Goal: Understand process/instructions

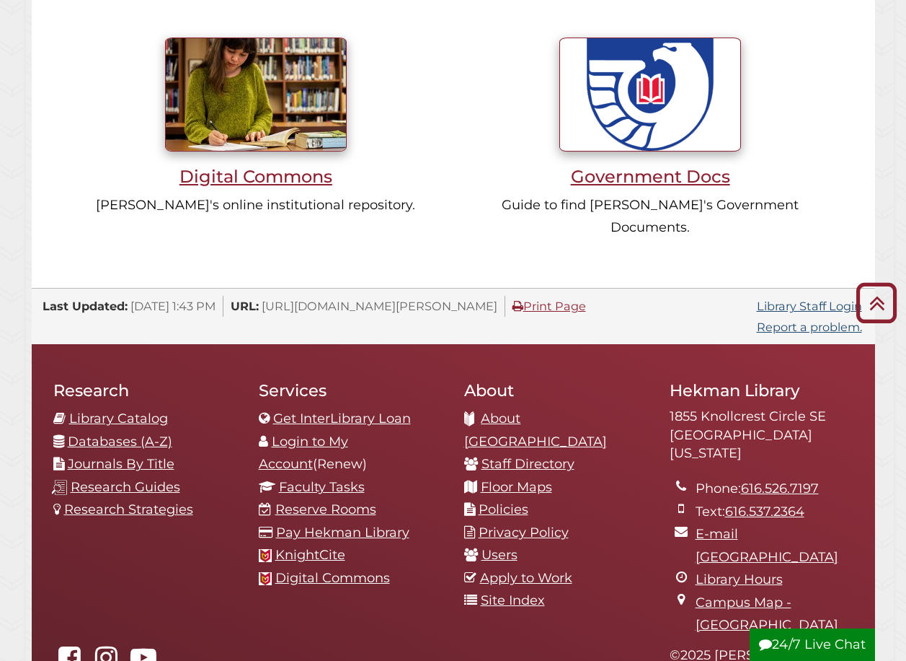
scroll to position [1394, 0]
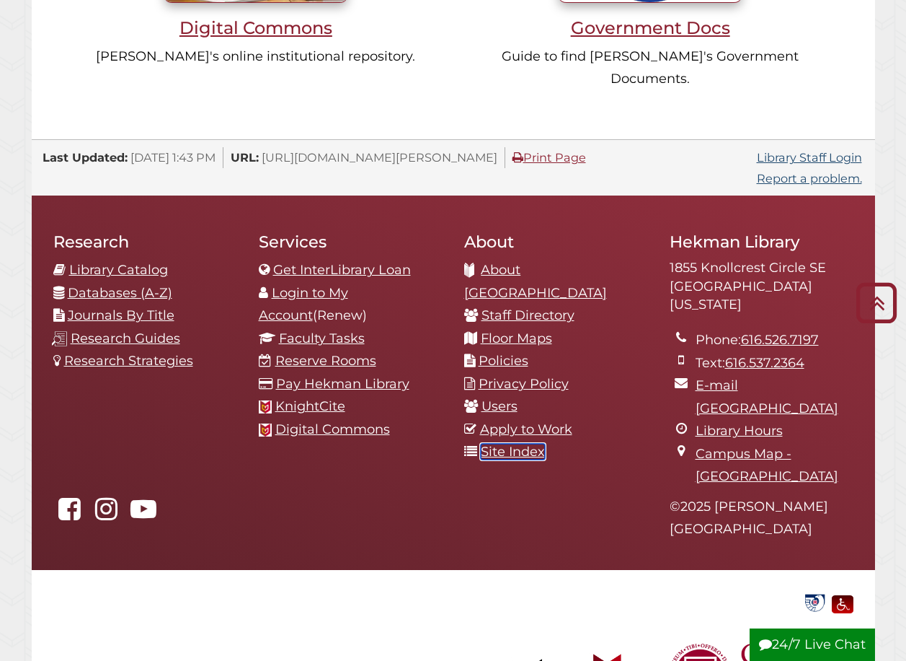
click at [514, 444] on link "Site Index" at bounding box center [513, 452] width 64 height 16
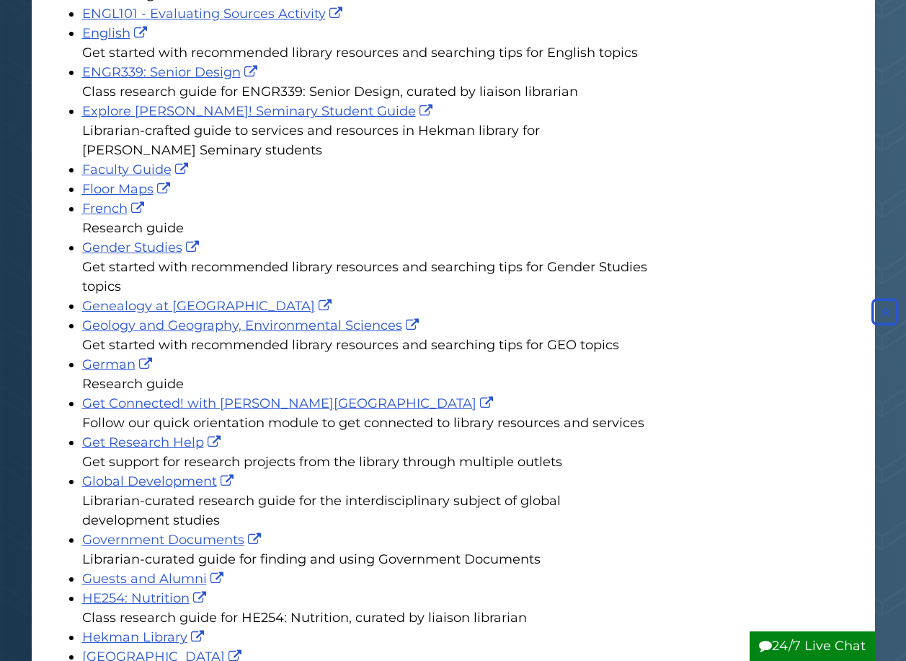
scroll to position [1545, 0]
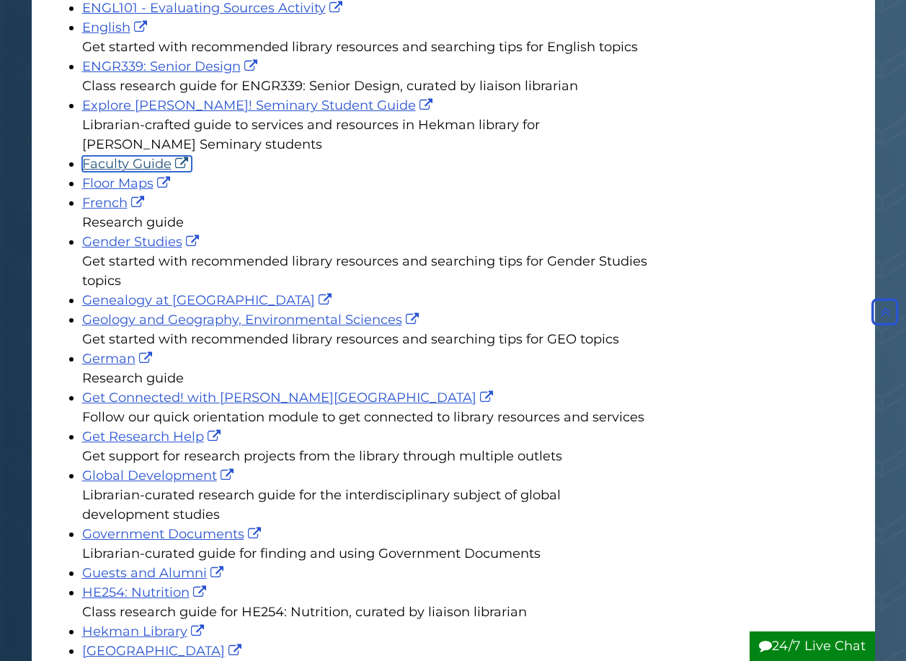
click at [145, 161] on link "Faculty Guide" at bounding box center [137, 164] width 110 height 16
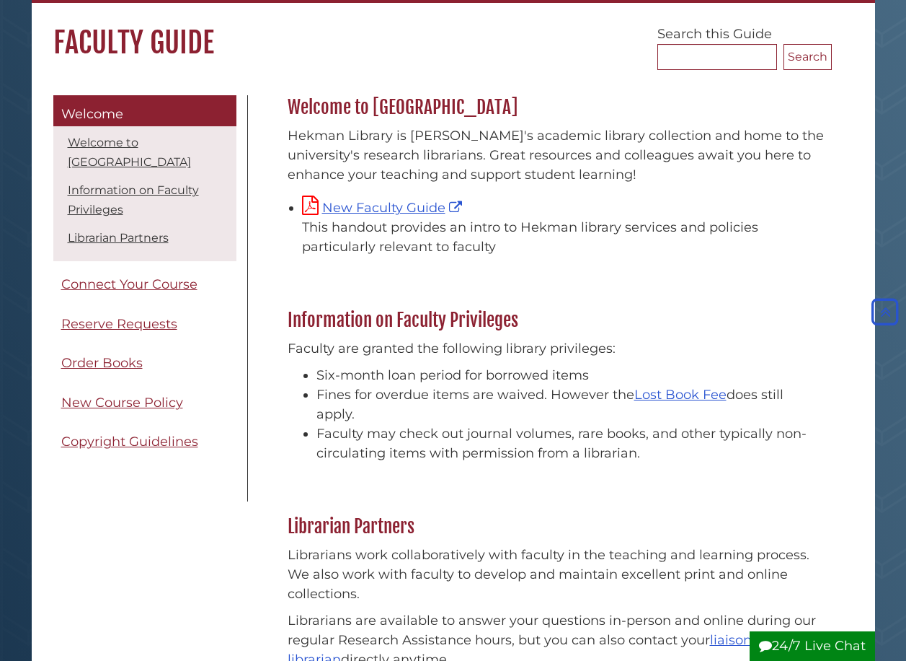
scroll to position [74, 0]
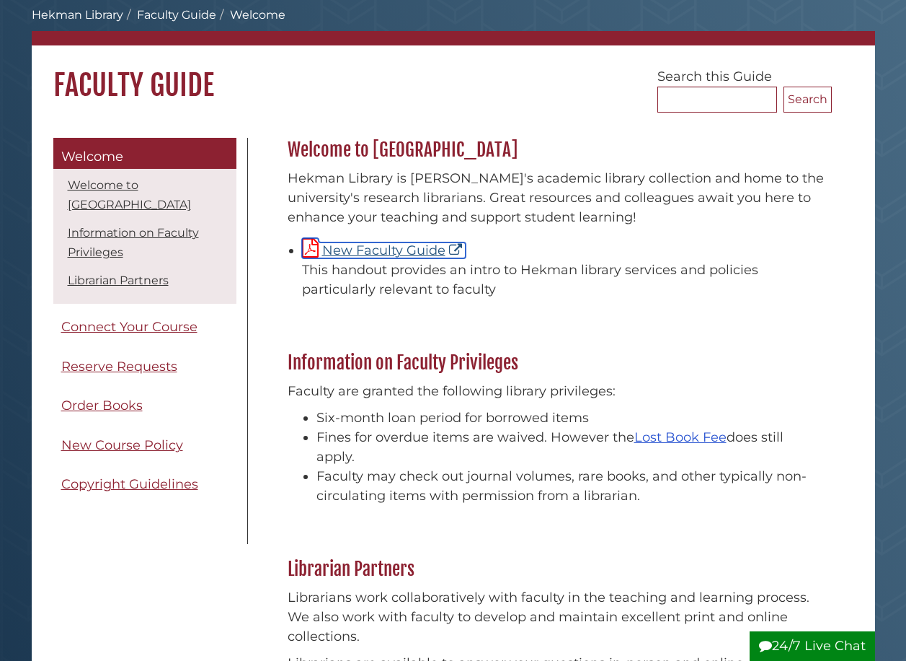
click at [402, 248] on link "New Faculty Guide" at bounding box center [384, 250] width 164 height 16
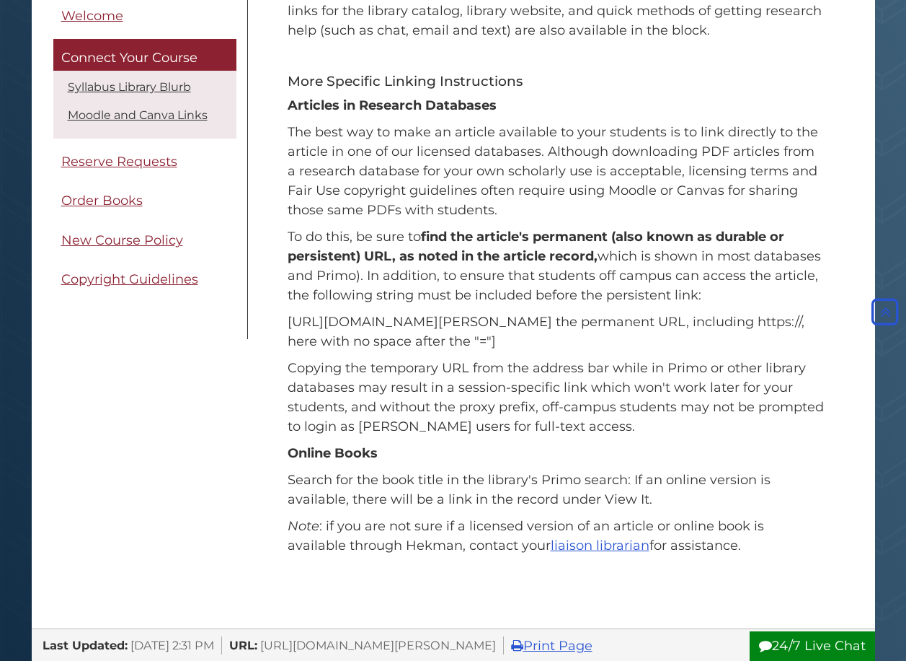
scroll to position [675, 0]
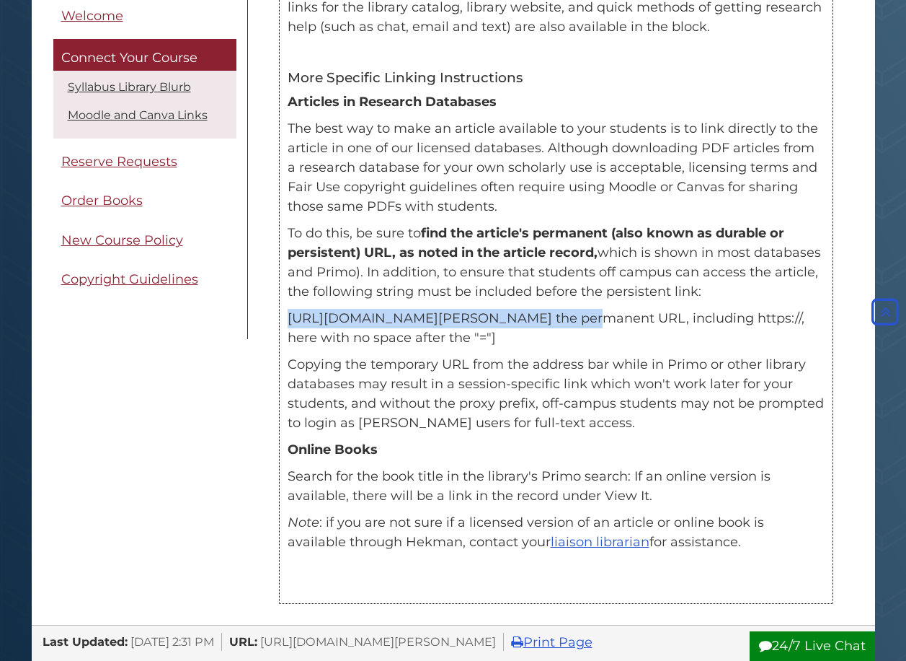
drag, startPoint x: 288, startPoint y: 319, endPoint x: 525, endPoint y: 319, distance: 236.5
click at [525, 319] on p "https://lib-proxy.calvin.edu/login?url=[insert the permanent URL, including htt…" at bounding box center [556, 328] width 537 height 39
copy p "https://lib-proxy.calvin.edu/login?url="
